Goal: Task Accomplishment & Management: Use online tool/utility

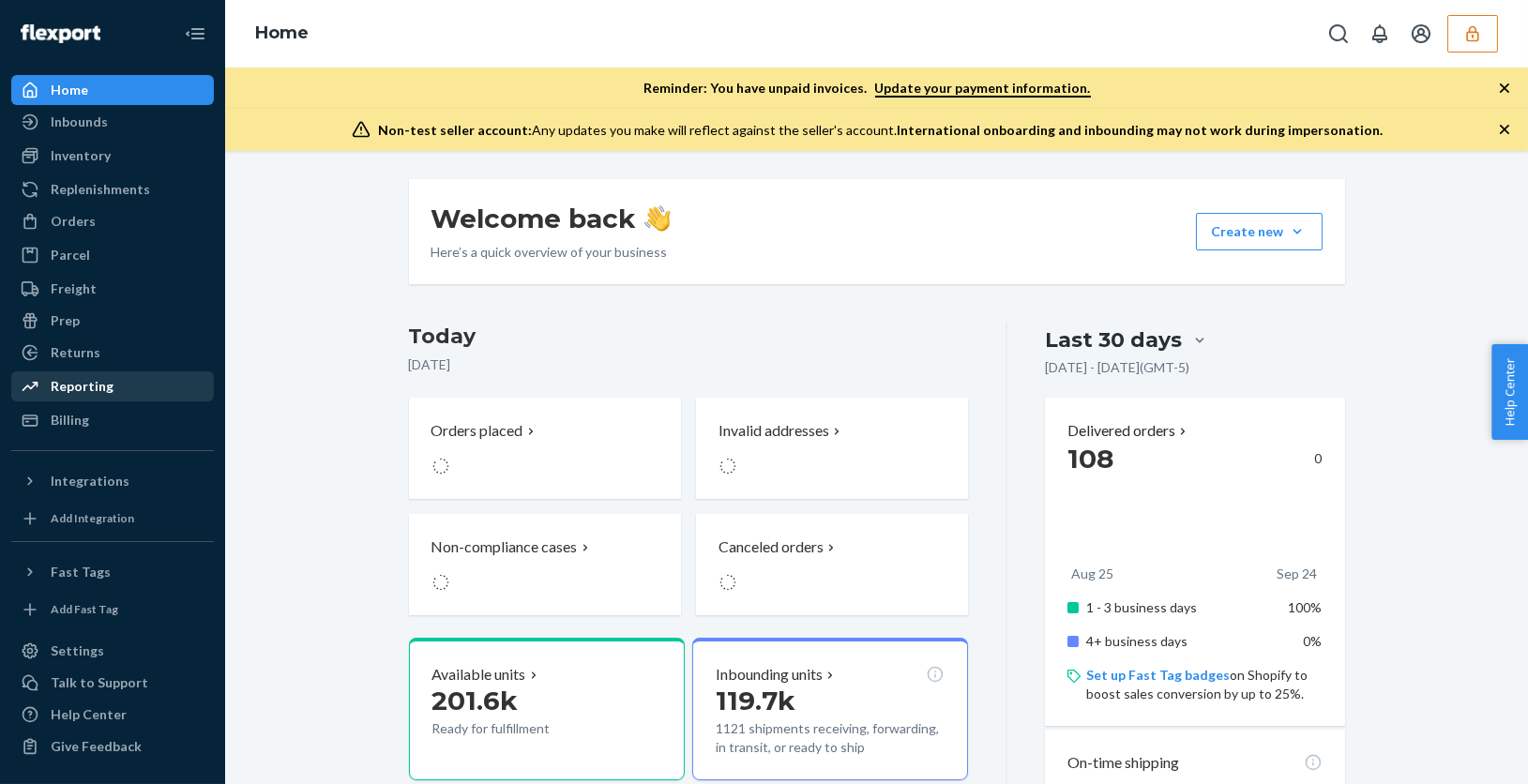
click at [97, 392] on div "Reporting" at bounding box center [82, 387] width 62 height 19
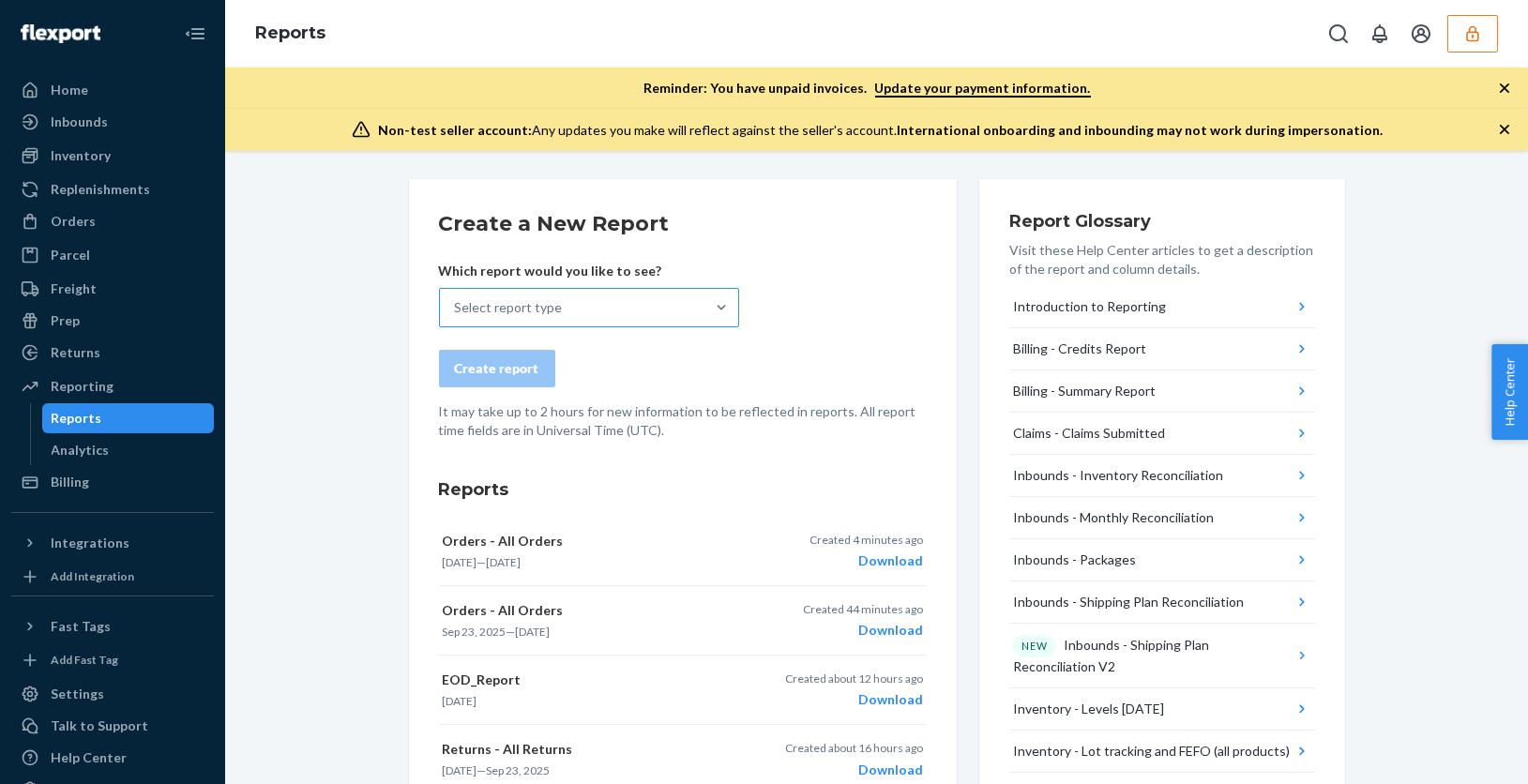
click at [577, 304] on div "Select report type" at bounding box center [572, 307] width 265 height 37
click at [457, 304] on input "Select report type" at bounding box center [456, 308] width 2 height 19
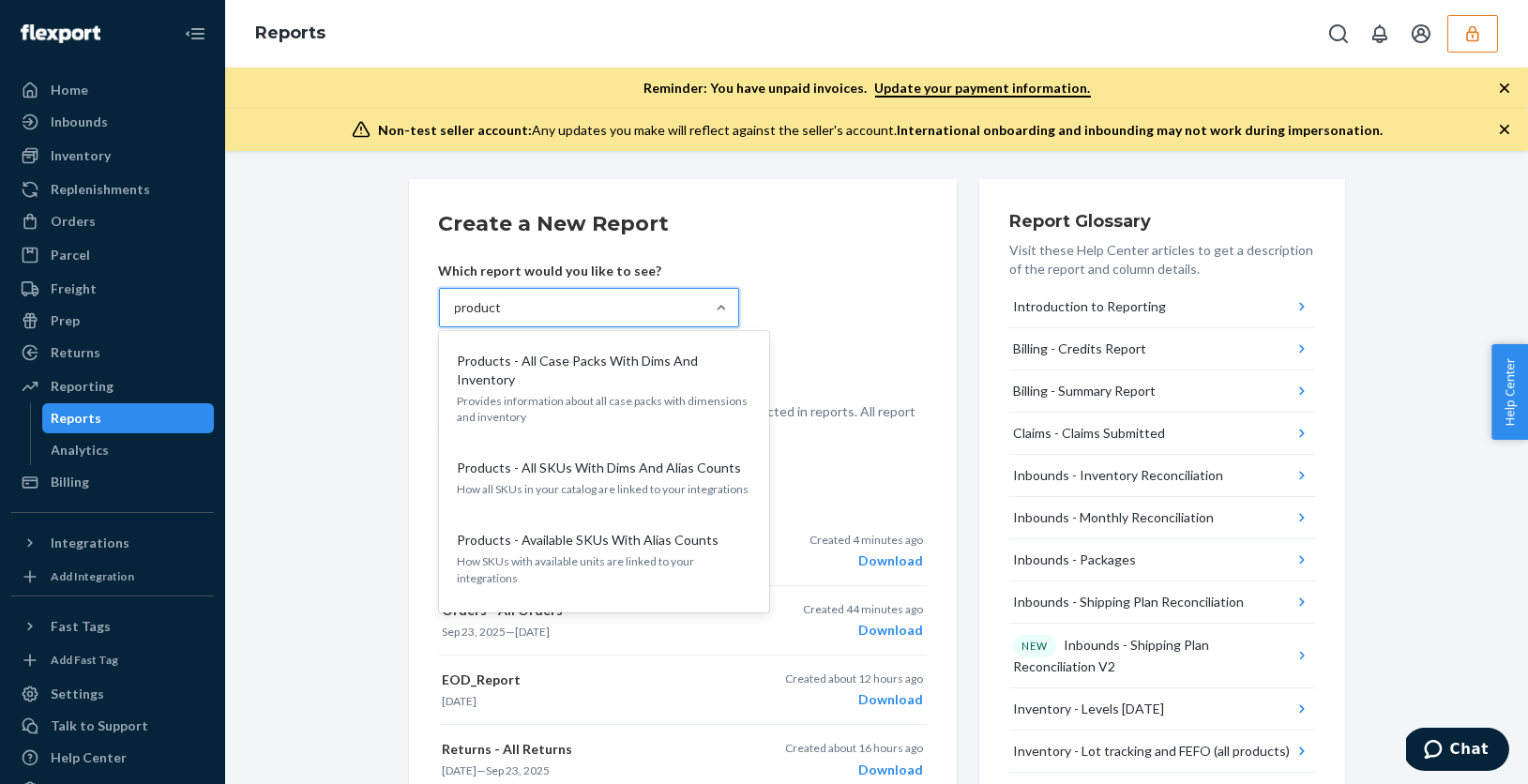
type input "product"
click at [872, 327] on form "Create a New Report Which report would you like to see? option Products - All C…" at bounding box center [682, 324] width 488 height 230
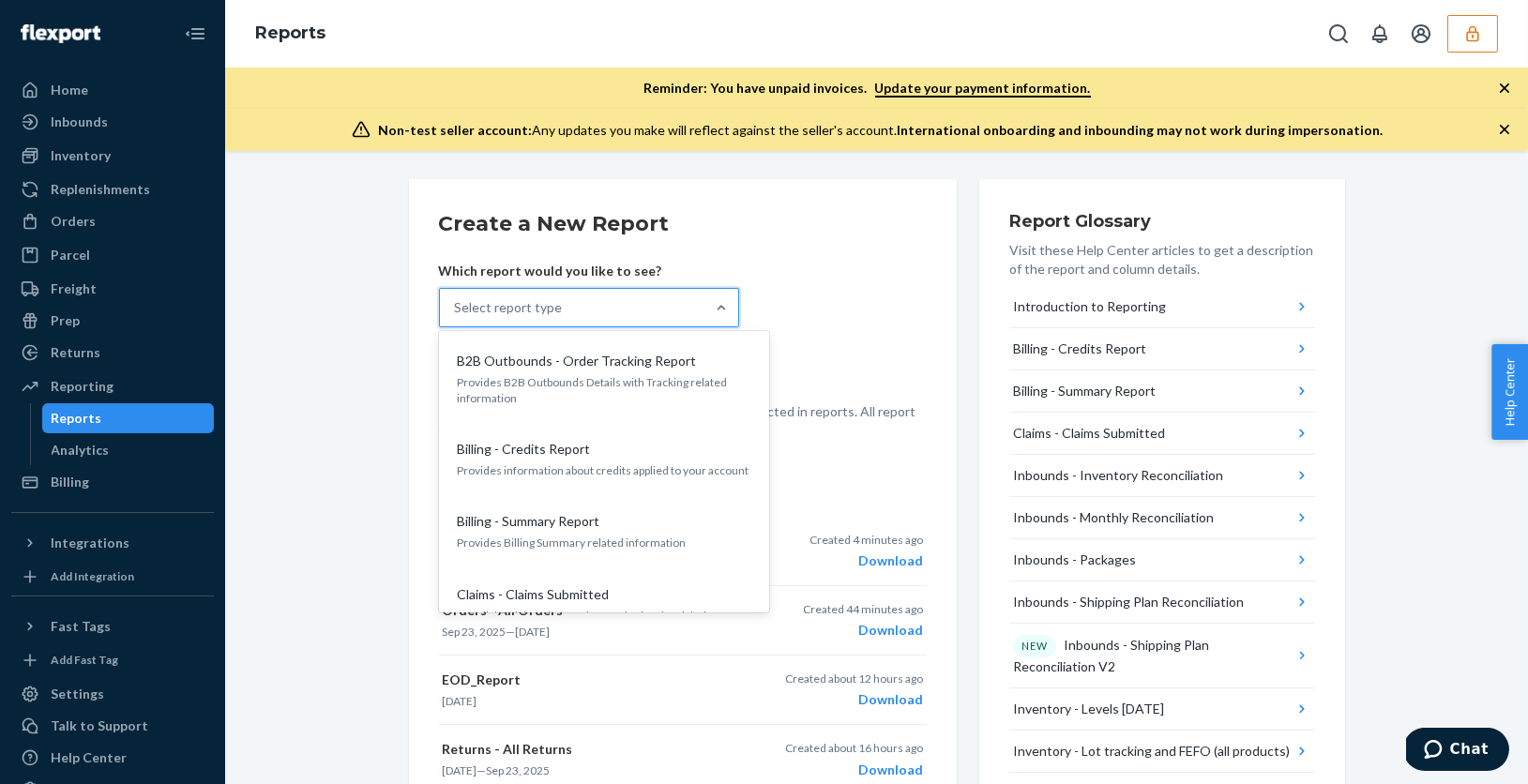
click at [623, 309] on div "Select report type" at bounding box center [572, 307] width 265 height 37
click at [457, 309] on input "option B2B Outbounds - Order Tracking Report focused, 1 of 26. 26 results avail…" at bounding box center [456, 308] width 2 height 19
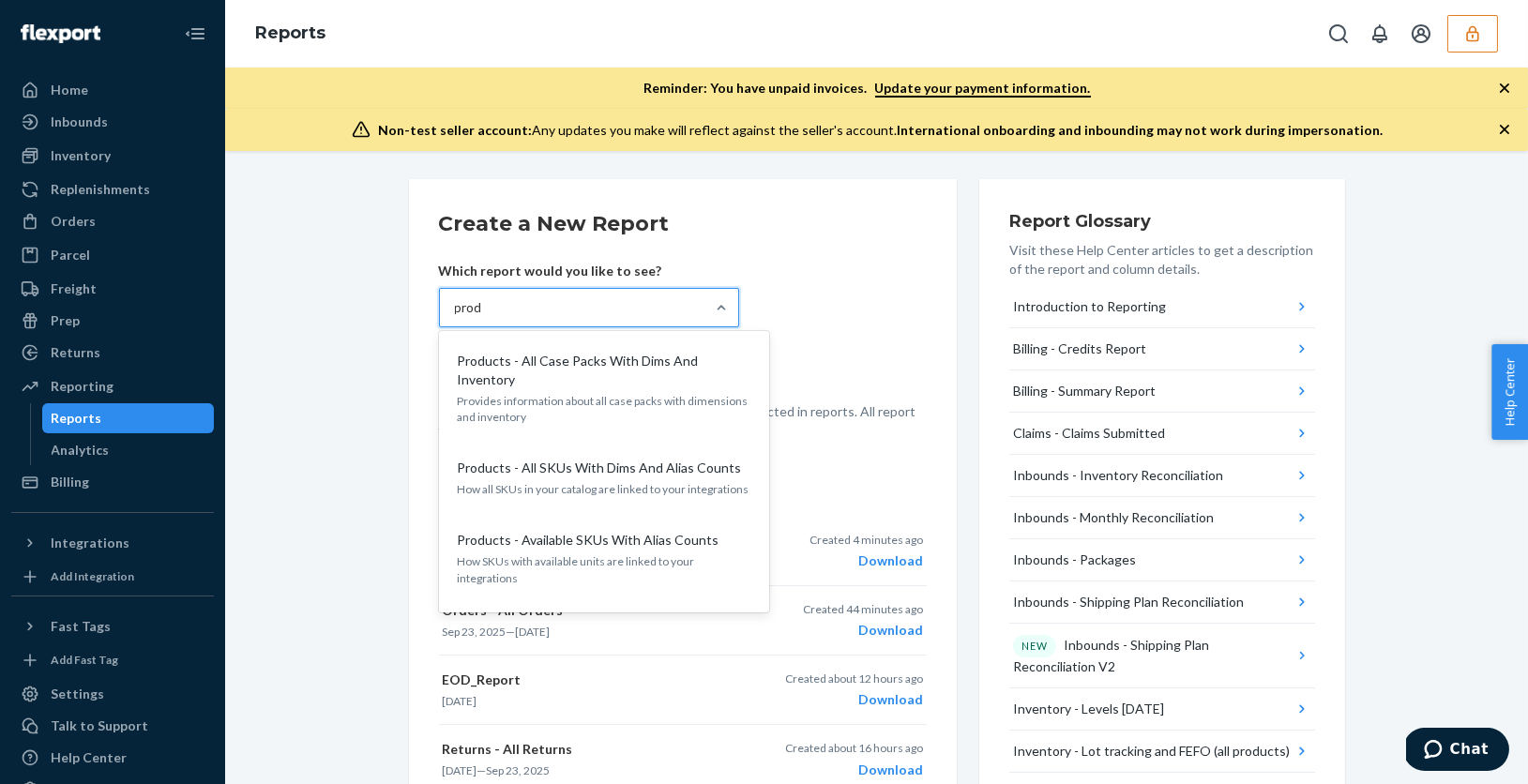
type input "produ"
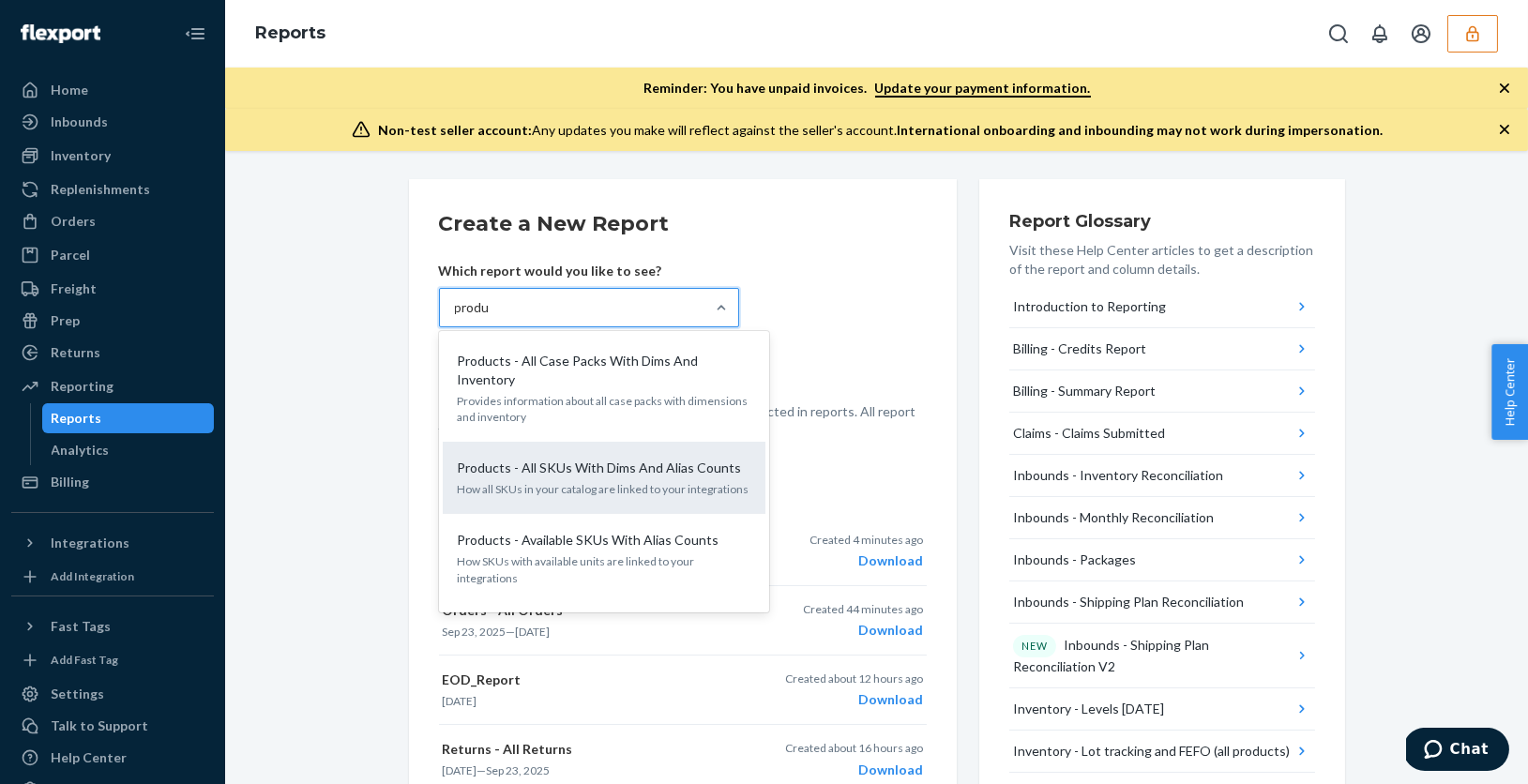
click at [637, 483] on p "How all SKUs in your catalog are linked to your integrations" at bounding box center [604, 488] width 293 height 16
click at [491, 317] on input "produ" at bounding box center [473, 308] width 36 height 19
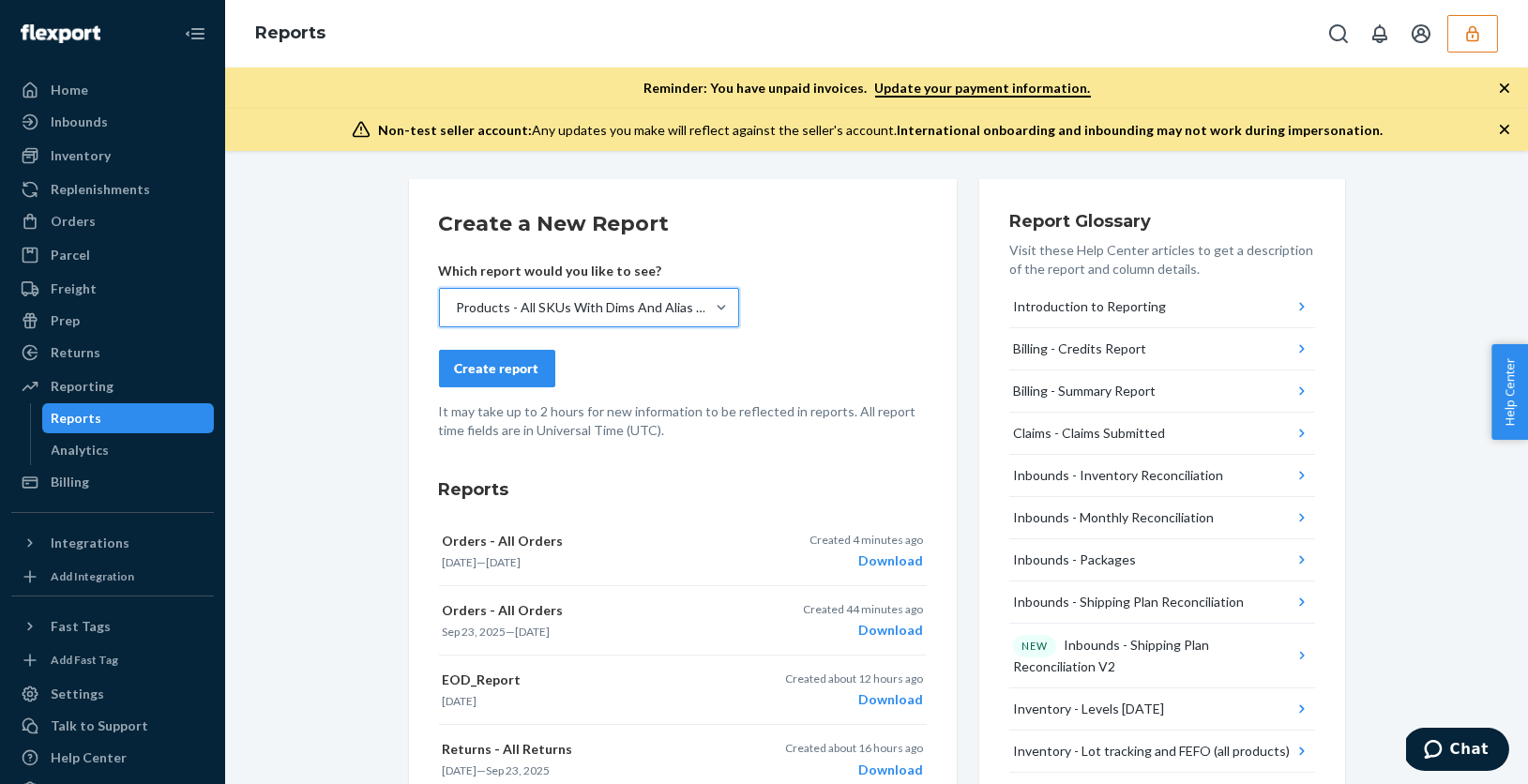
click at [514, 367] on div "Create report" at bounding box center [497, 368] width 84 height 19
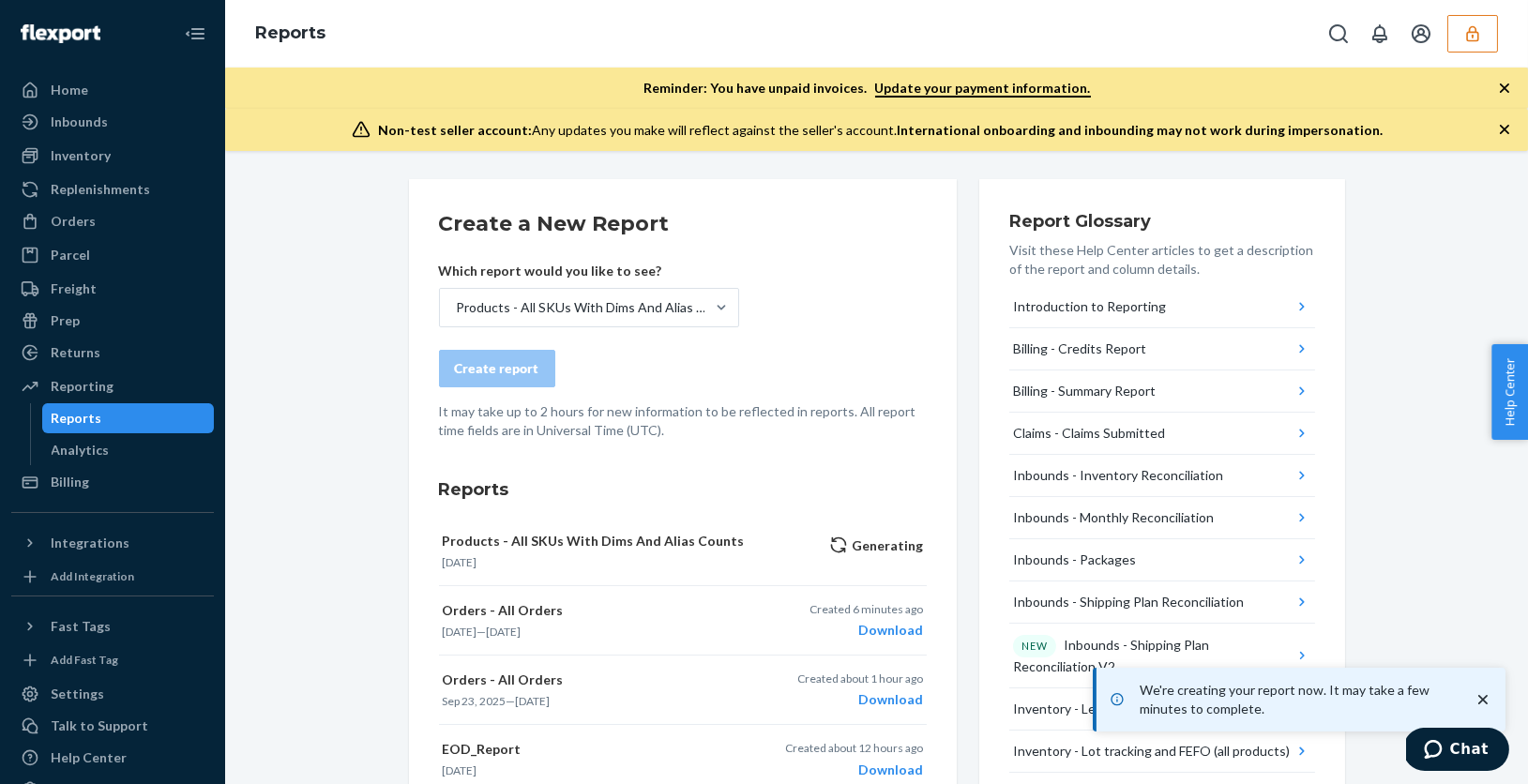
click at [1460, 37] on button "button" at bounding box center [1472, 34] width 51 height 37
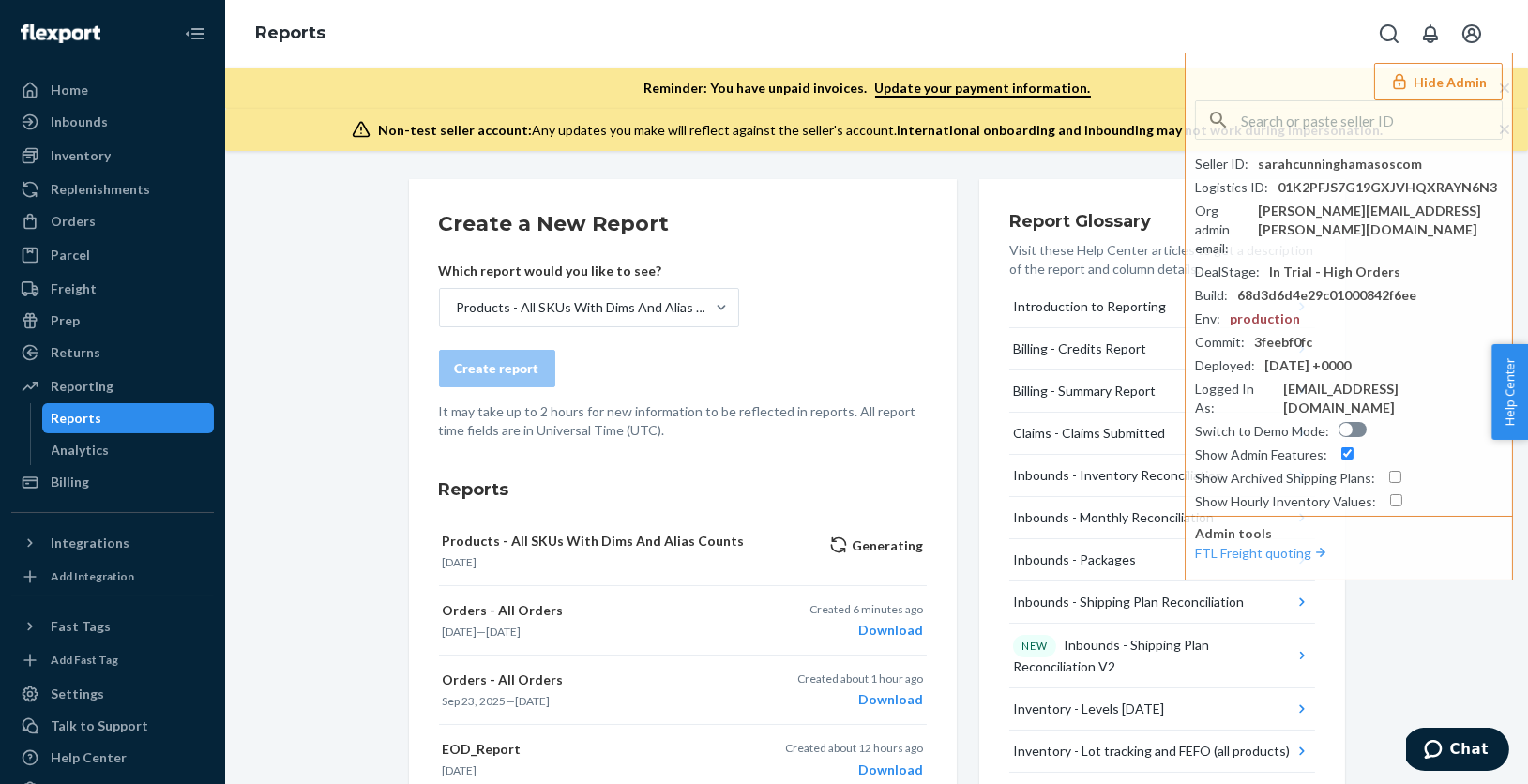
click at [910, 235] on h2 "Create a New Report" at bounding box center [682, 224] width 488 height 30
click at [888, 560] on div "Download" at bounding box center [867, 561] width 113 height 19
click at [831, 432] on p "It may take up to 2 hours for new information to be reflected in reports. All r…" at bounding box center [682, 420] width 488 height 37
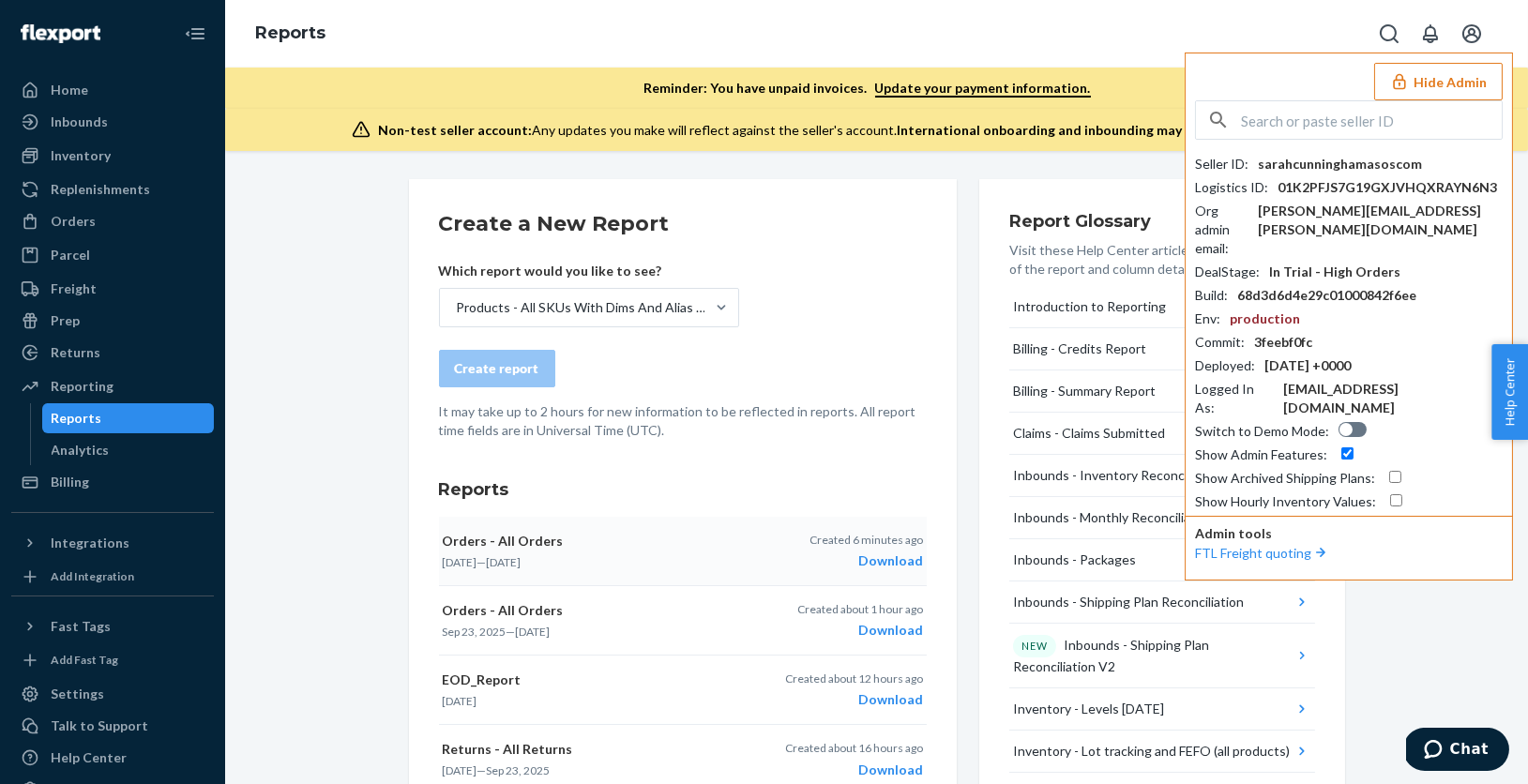
click at [1436, 83] on button "Hide Admin" at bounding box center [1439, 81] width 129 height 37
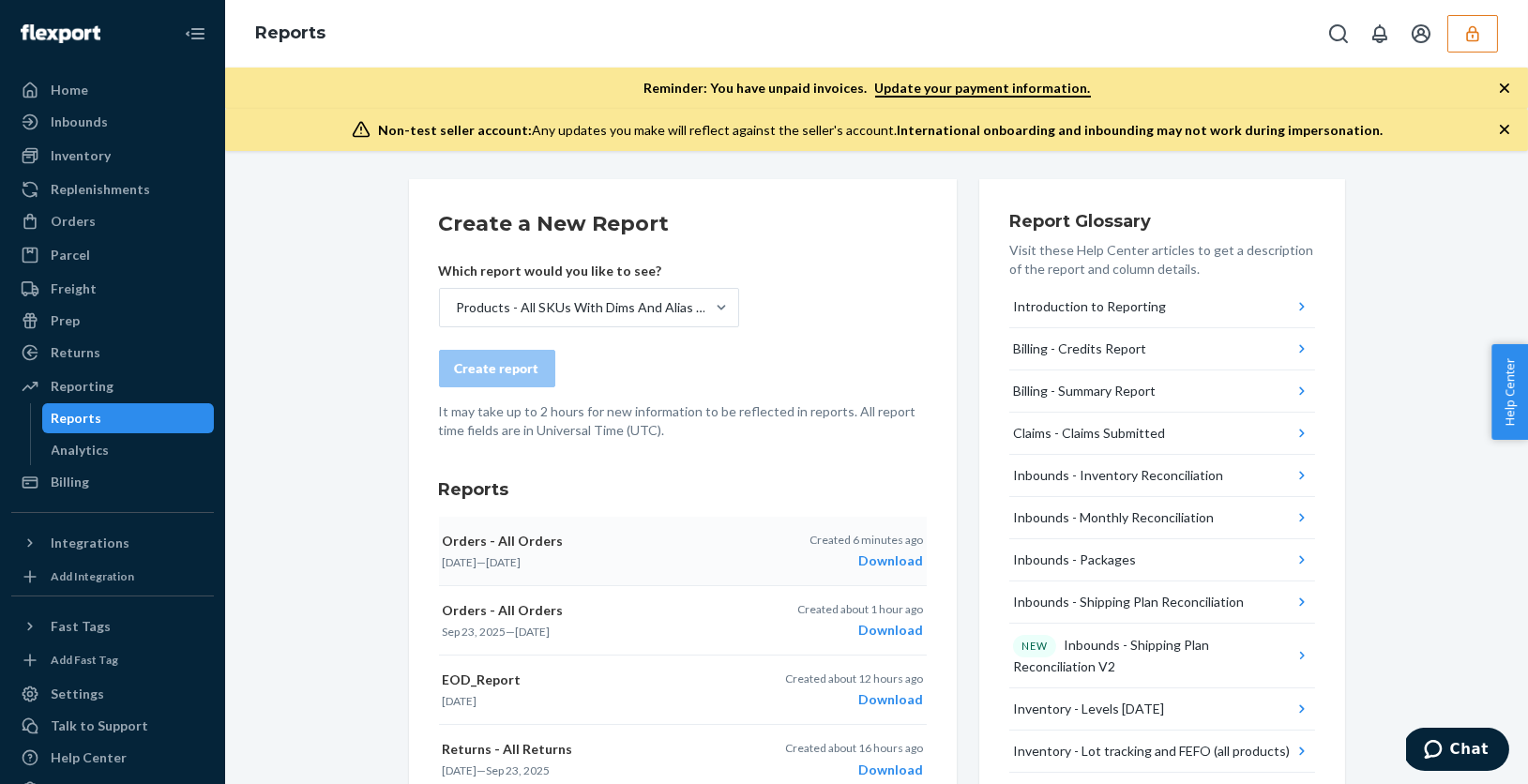
click at [895, 217] on h2 "Create a New Report" at bounding box center [682, 224] width 488 height 30
click at [105, 95] on div "Home" at bounding box center [112, 89] width 199 height 26
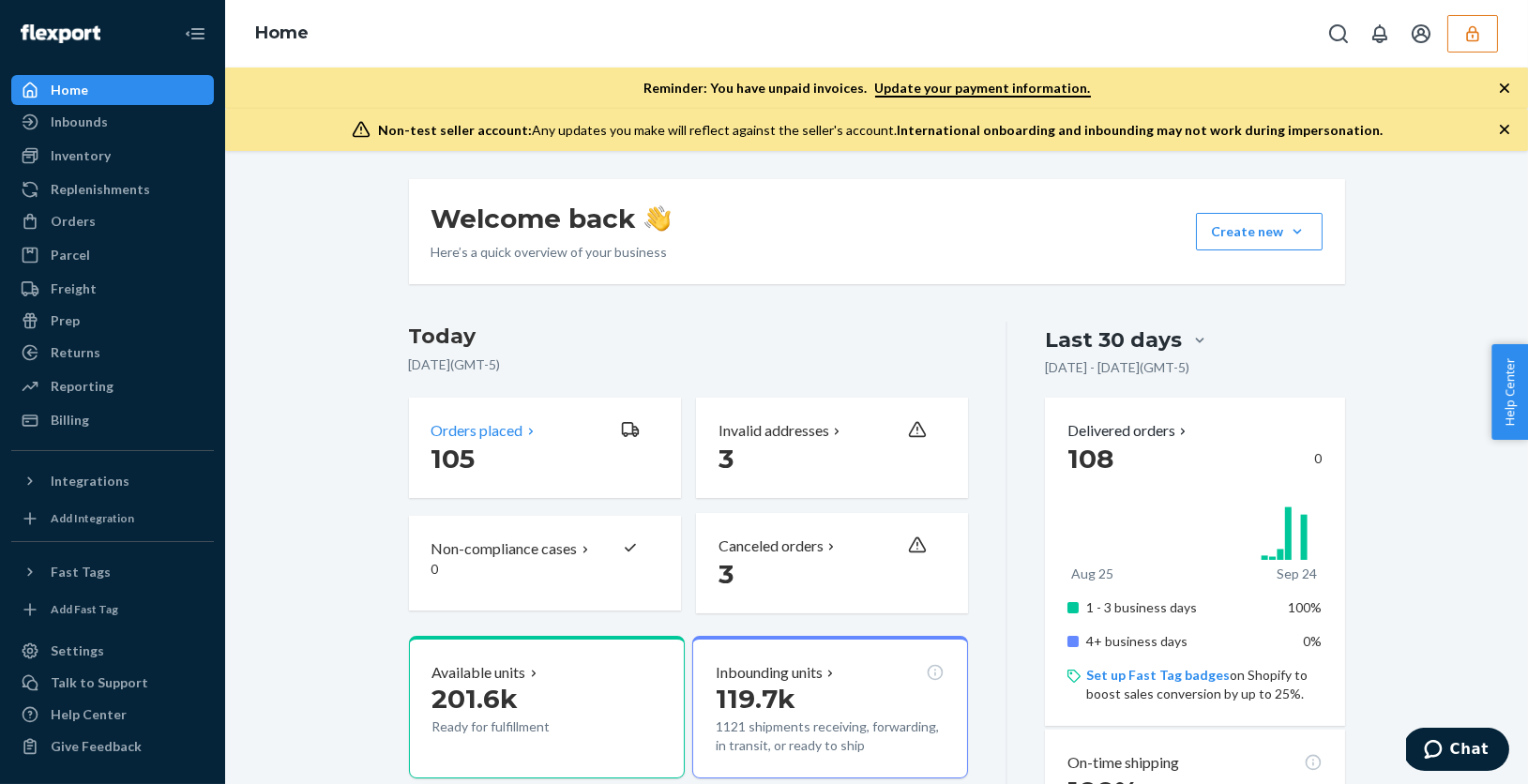
click at [506, 445] on p "105" at bounding box center [519, 458] width 175 height 34
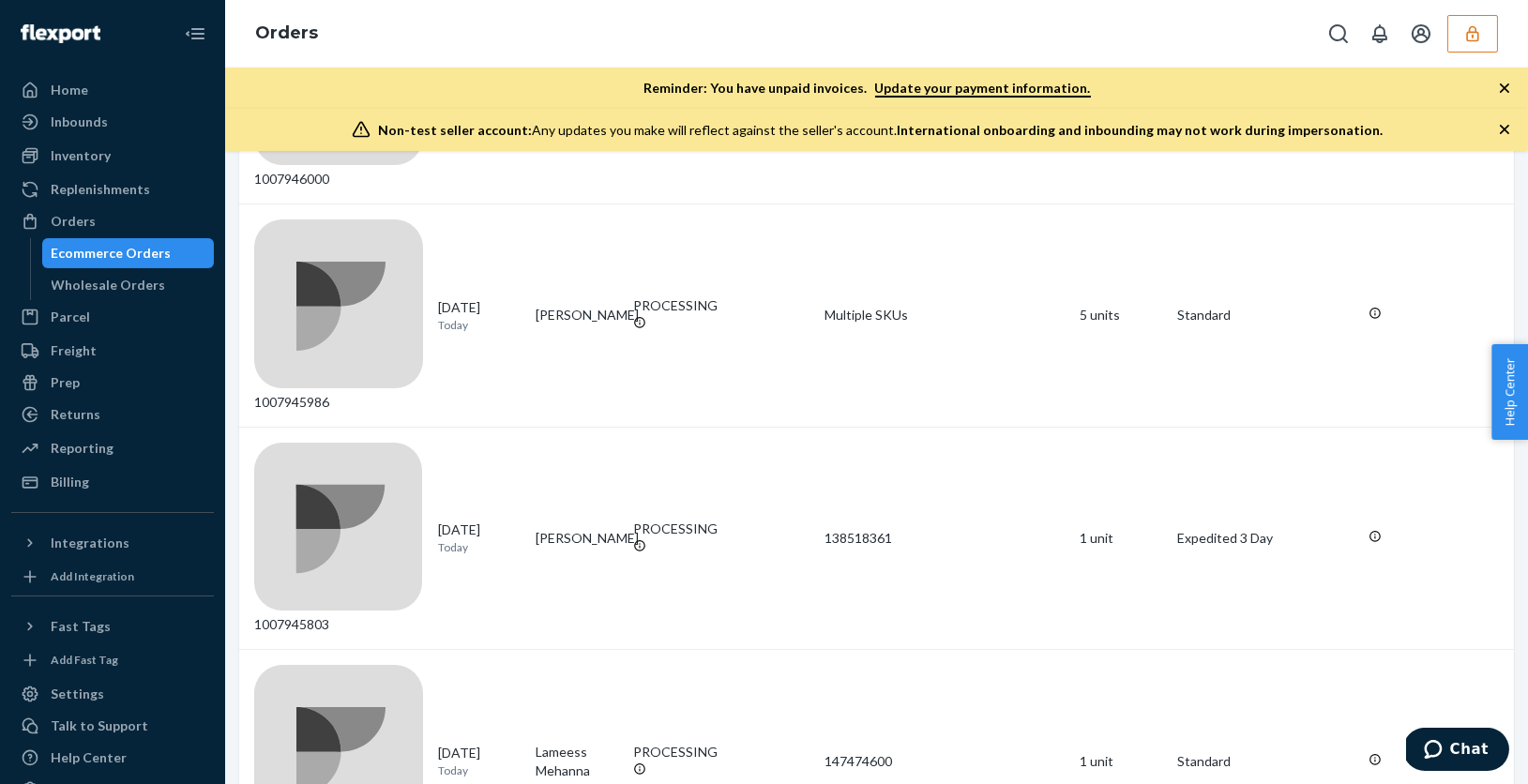
scroll to position [1385, 0]
